Goal: Task Accomplishment & Management: Use online tool/utility

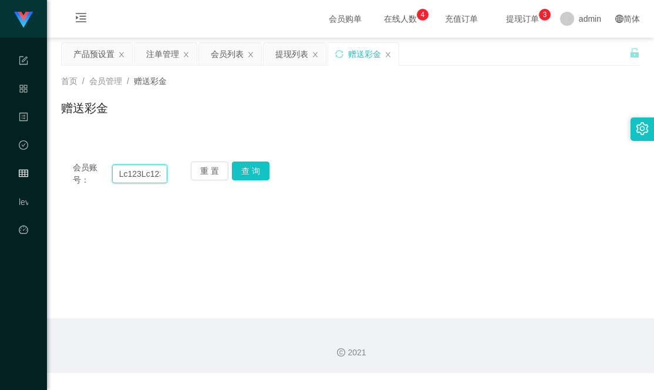
click at [151, 172] on input "Lc123Lc123456456" at bounding box center [139, 173] width 55 height 19
paste input "Lc123456"
type input "Lc123456"
click at [252, 172] on button "查 询" at bounding box center [251, 171] width 38 height 19
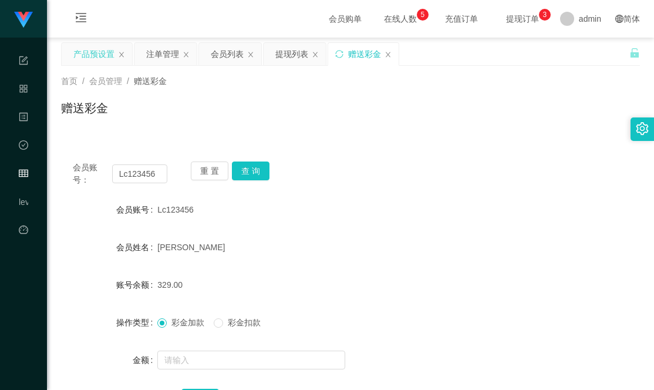
click at [84, 58] on div "产品预设置" at bounding box center [93, 54] width 41 height 22
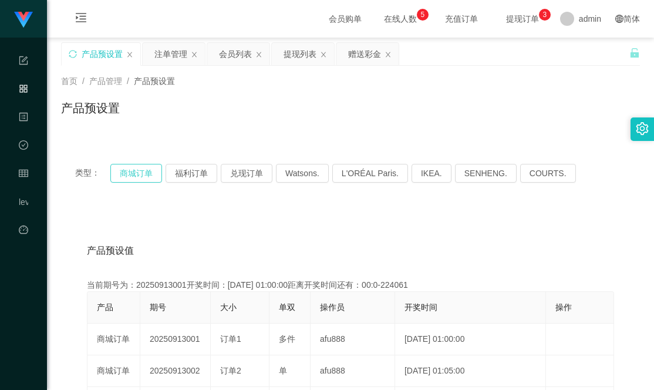
click at [121, 177] on button "商城订单" at bounding box center [136, 173] width 52 height 19
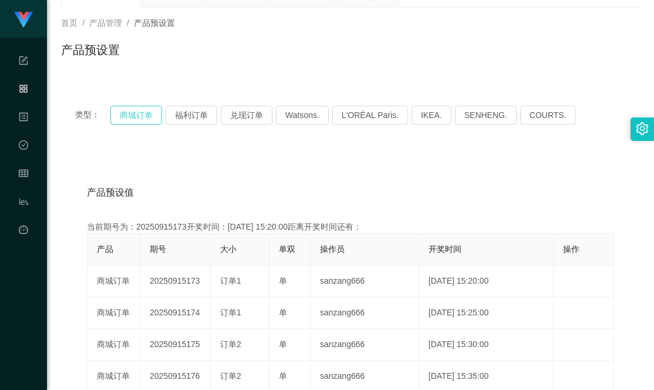
scroll to position [117, 0]
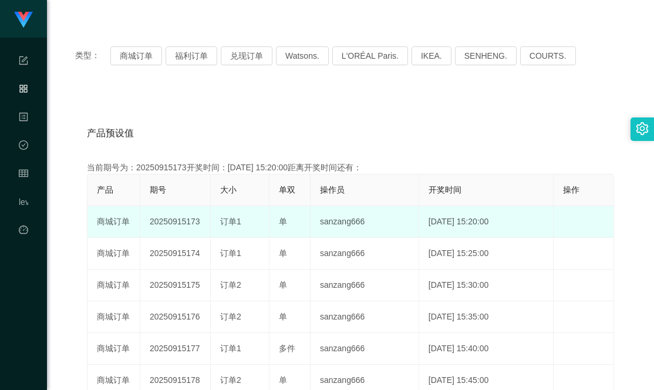
drag, startPoint x: 182, startPoint y: 221, endPoint x: 257, endPoint y: 227, distance: 75.4
click at [257, 227] on tr "商城订单 20250915173 订单1 单 sanzang666 [DATE] 15:20:00 编 辑 限制投注" at bounding box center [351, 222] width 527 height 32
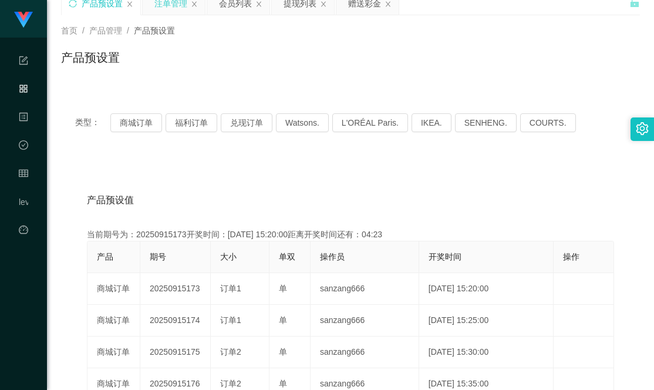
scroll to position [0, 0]
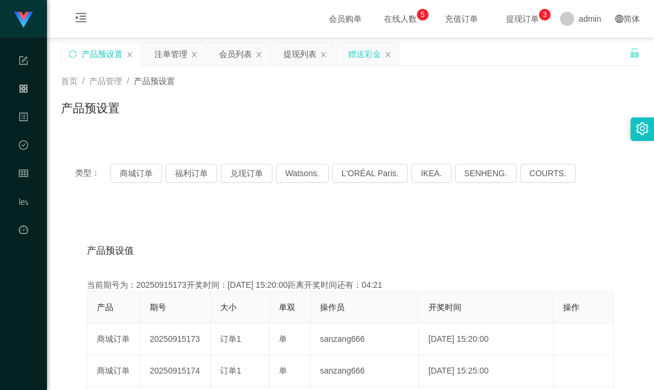
click at [368, 55] on div "赠送彩金" at bounding box center [364, 54] width 33 height 22
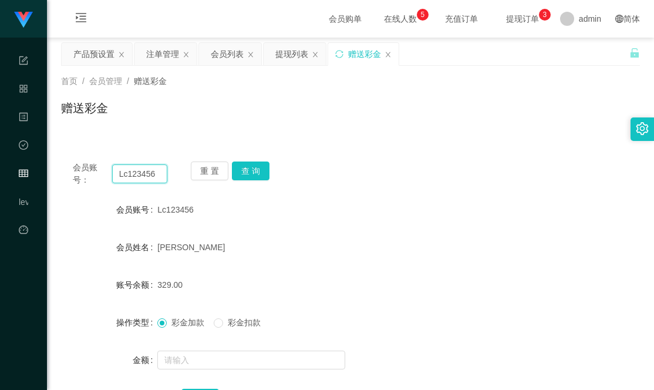
click at [138, 172] on input "Lc123456" at bounding box center [139, 173] width 55 height 19
drag, startPoint x: 157, startPoint y: 55, endPoint x: 179, endPoint y: 81, distance: 33.8
click at [157, 55] on div "注单管理" at bounding box center [162, 54] width 33 height 22
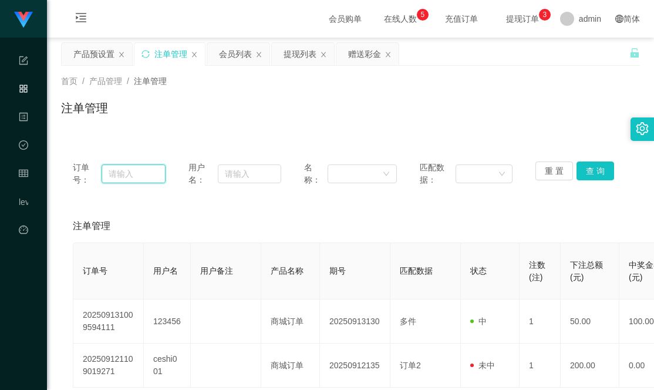
click at [140, 174] on input "text" at bounding box center [134, 173] width 64 height 19
click at [237, 174] on input "text" at bounding box center [249, 173] width 63 height 19
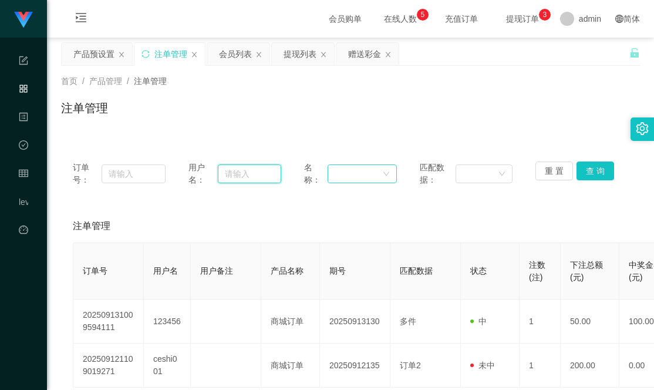
paste input "Lc123456"
type input "Lc123456"
click at [587, 176] on button "查 询" at bounding box center [596, 171] width 38 height 19
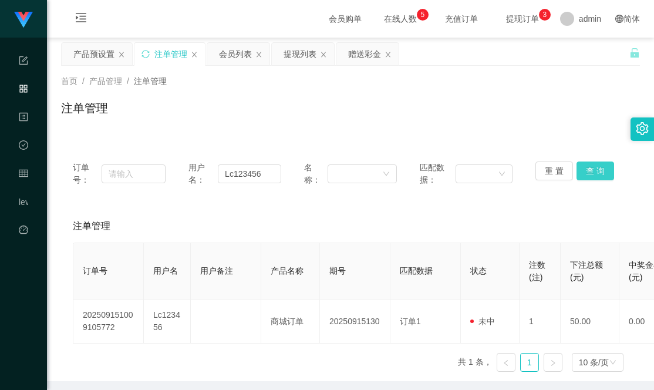
click at [589, 175] on button "查 询" at bounding box center [596, 171] width 38 height 19
click at [596, 167] on button "查 询" at bounding box center [596, 171] width 38 height 19
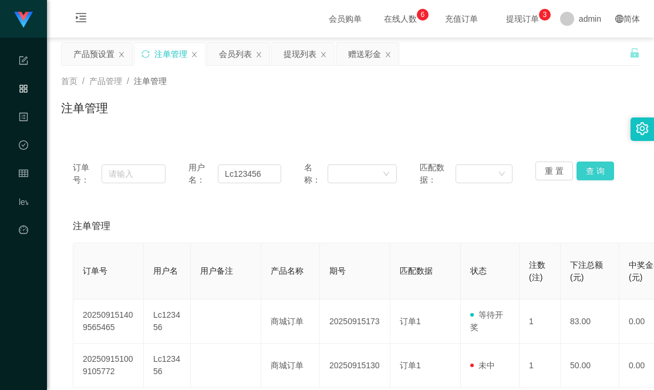
click at [595, 171] on button "查 询" at bounding box center [596, 171] width 38 height 19
click at [597, 170] on button "查 询" at bounding box center [596, 171] width 38 height 19
click at [586, 169] on button "查 询" at bounding box center [596, 171] width 38 height 19
click at [359, 54] on div "赠送彩金" at bounding box center [364, 54] width 33 height 22
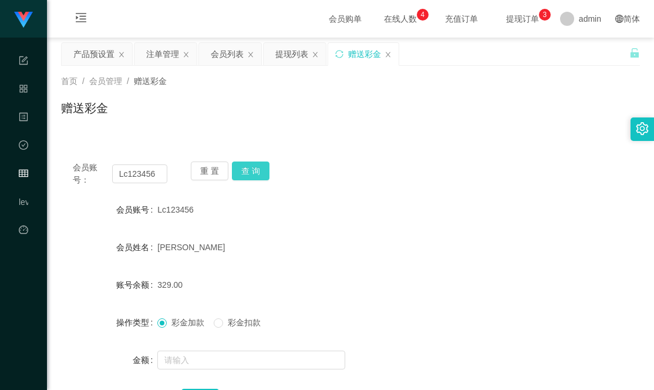
click at [254, 173] on button "查 询" at bounding box center [251, 171] width 38 height 19
click at [246, 172] on button "查 询" at bounding box center [251, 171] width 38 height 19
click at [249, 169] on button "查 询" at bounding box center [251, 171] width 38 height 19
click at [253, 173] on button "查 询" at bounding box center [251, 171] width 38 height 19
click at [333, 161] on div "会员账号： Lc123456 重 置 查 询 会员账号 Lc123456 会员姓名 [PERSON_NAME] 账号余额 420.00 操作类型 彩金加款 彩…" at bounding box center [350, 292] width 579 height 285
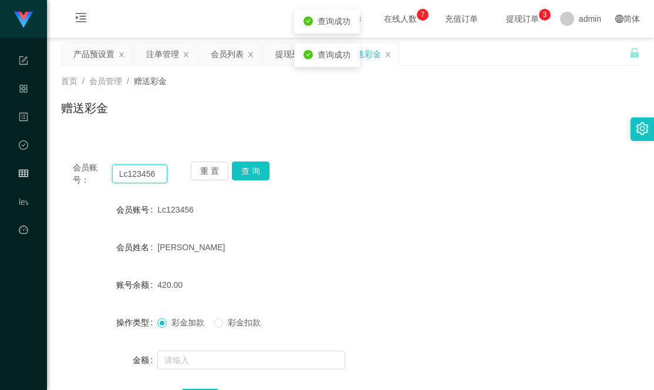
click at [134, 171] on input "Lc123456" at bounding box center [139, 173] width 55 height 19
click at [280, 145] on div "会员账号： Lc123456 重 置 查 询 会员账号 Lc123456 会员姓名 [PERSON_NAME] 账号余额 420.00 操作类型 彩金加款 彩…" at bounding box center [350, 286] width 579 height 300
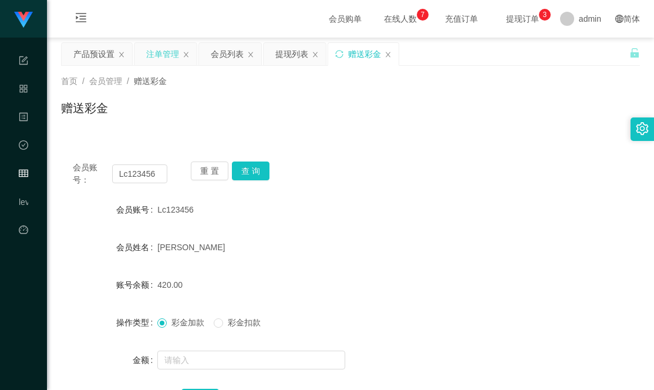
click at [167, 55] on div "注单管理" at bounding box center [162, 54] width 33 height 22
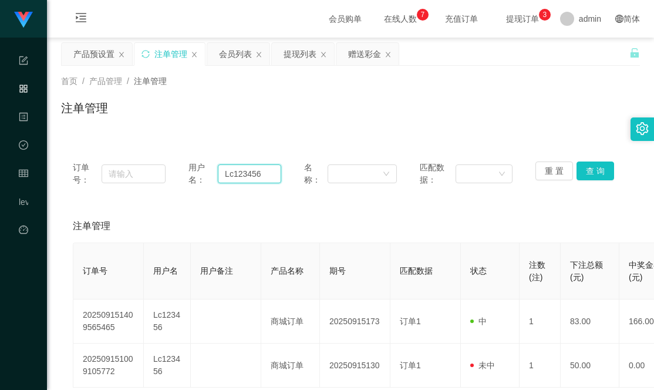
drag, startPoint x: 221, startPoint y: 173, endPoint x: 176, endPoint y: 168, distance: 46.1
click at [176, 168] on div "订单号： 用户名： Lc123456 名称： 匹配数据： 重 置 查 询" at bounding box center [351, 174] width 556 height 25
click at [579, 170] on button "查 询" at bounding box center [596, 171] width 38 height 19
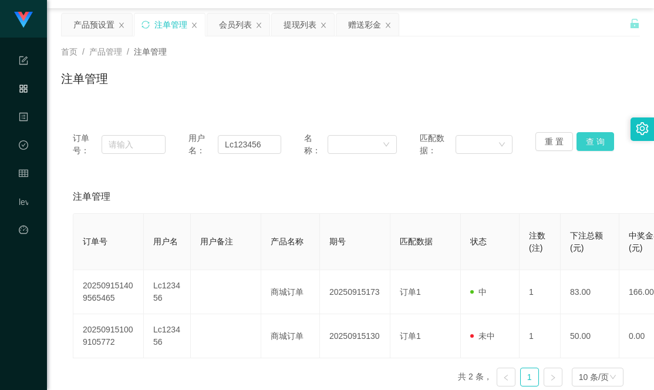
scroll to position [59, 0]
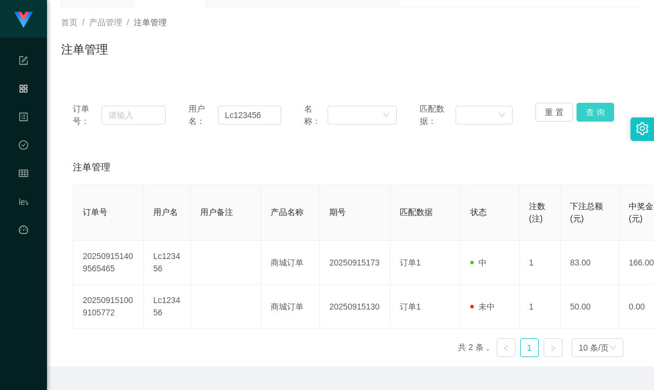
click at [599, 107] on button "查 询" at bounding box center [596, 112] width 38 height 19
click at [590, 115] on button "查 询" at bounding box center [596, 112] width 38 height 19
